Goal: Information Seeking & Learning: Learn about a topic

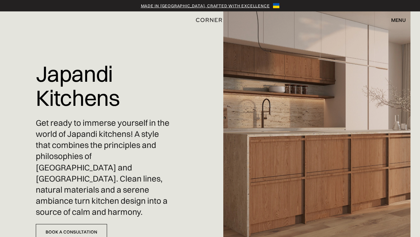
click at [260, 113] on img at bounding box center [316, 118] width 187 height 237
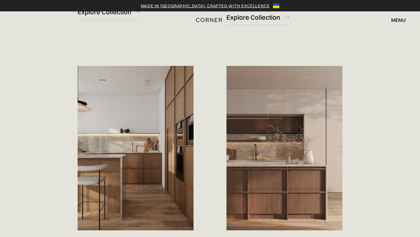
scroll to position [643, 0]
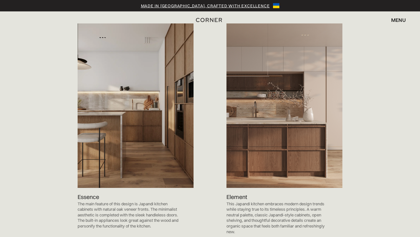
click at [125, 125] on img at bounding box center [136, 105] width 116 height 164
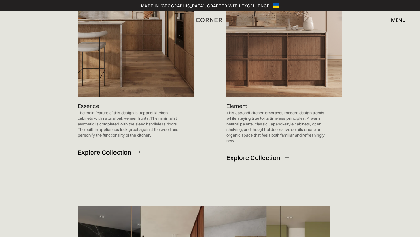
scroll to position [763, 0]
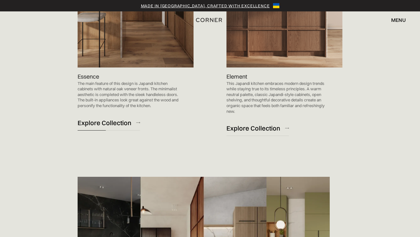
click at [117, 118] on div "Explore Collection" at bounding box center [105, 122] width 54 height 9
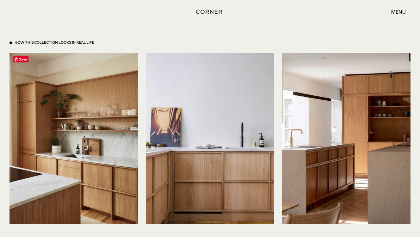
scroll to position [1433, 0]
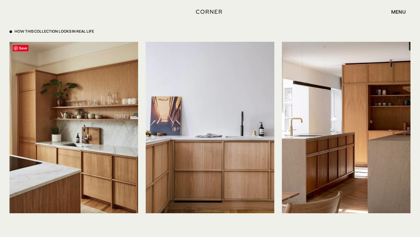
click at [70, 139] on img at bounding box center [73, 127] width 129 height 171
click at [19, 30] on div "How This Collection looks in real life" at bounding box center [54, 31] width 79 height 5
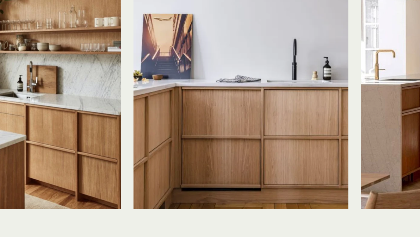
scroll to position [1433, 0]
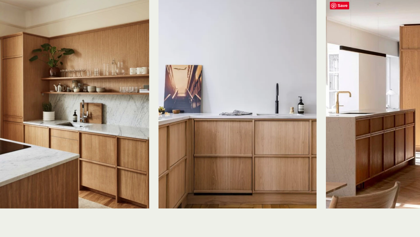
click at [331, 145] on img at bounding box center [346, 127] width 129 height 171
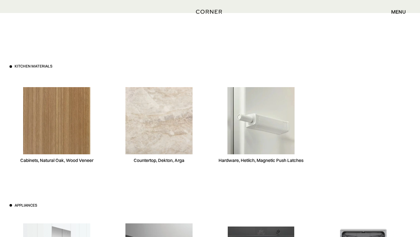
scroll to position [1692, 0]
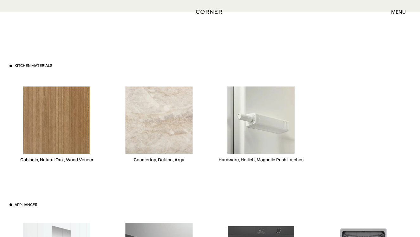
click at [269, 117] on img at bounding box center [260, 119] width 67 height 67
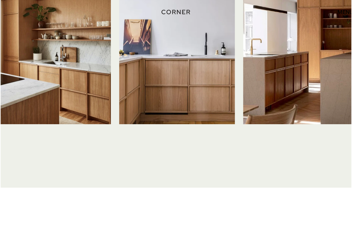
scroll to position [1405, 0]
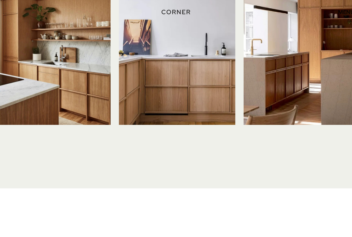
click at [275, 56] on img at bounding box center [289, 44] width 106 height 141
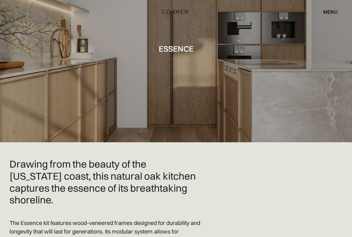
scroll to position [0, 0]
